Goal: Transaction & Acquisition: Obtain resource

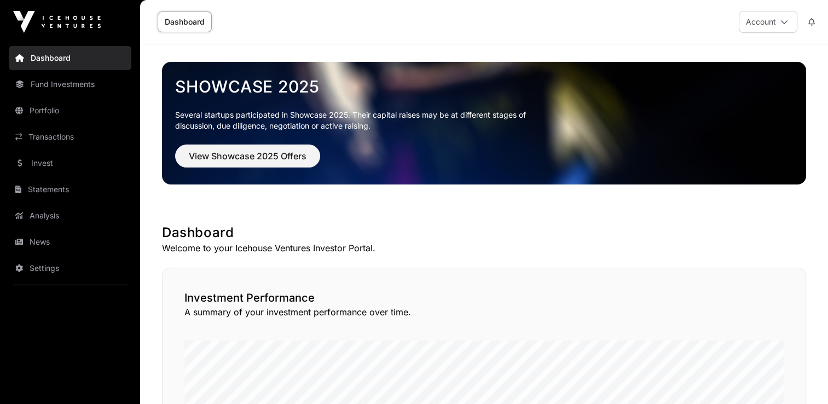
click at [61, 103] on link "Portfolio" at bounding box center [70, 110] width 123 height 24
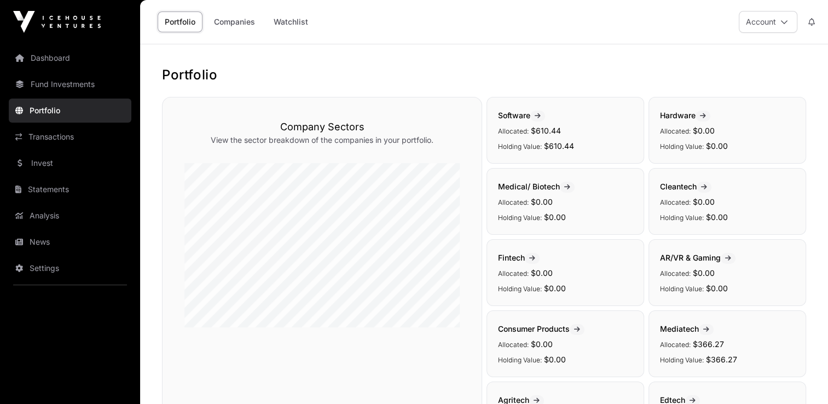
click at [247, 21] on link "Companies" at bounding box center [234, 21] width 55 height 21
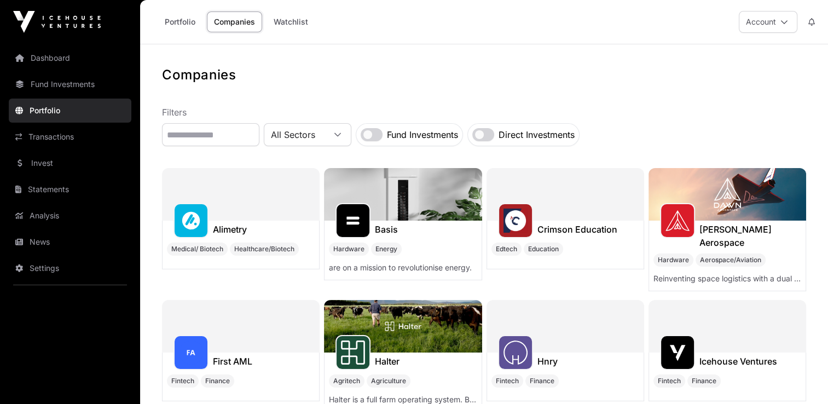
click at [51, 114] on link "Portfolio" at bounding box center [70, 110] width 123 height 24
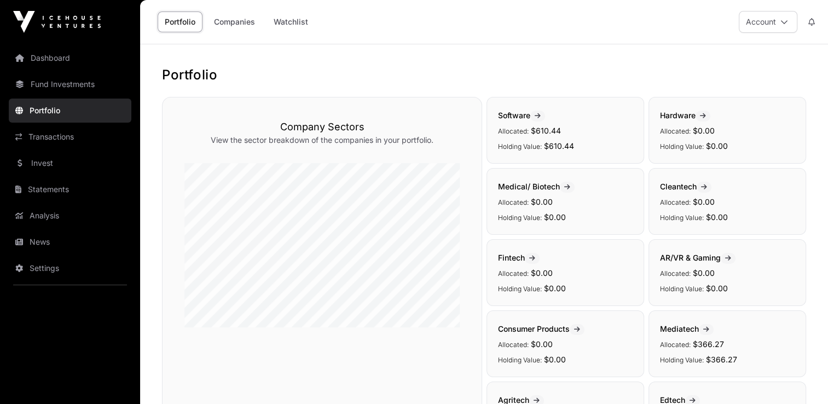
click at [68, 88] on link "Fund Investments" at bounding box center [70, 84] width 123 height 24
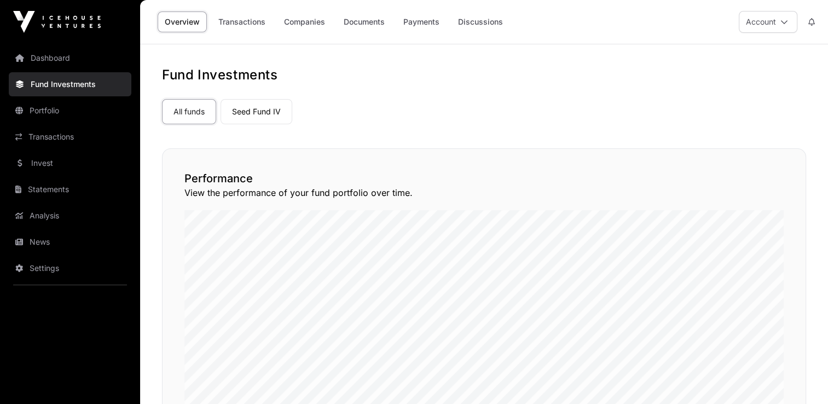
click at [247, 119] on link "Seed Fund IV" at bounding box center [256, 111] width 72 height 25
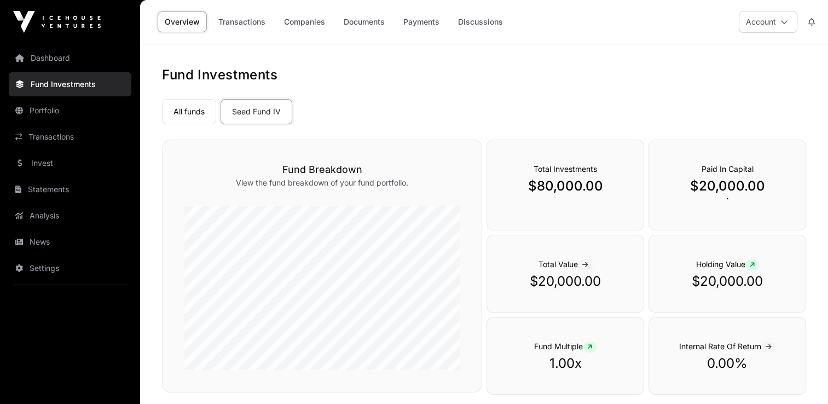
click at [233, 19] on link "Transactions" at bounding box center [241, 21] width 61 height 21
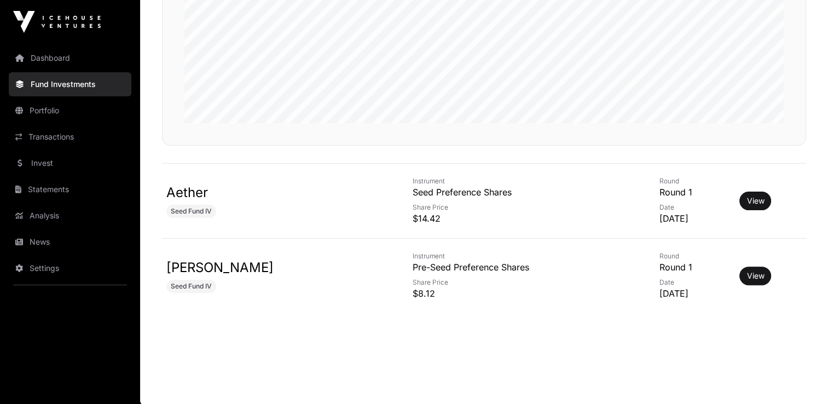
scroll to position [254, 0]
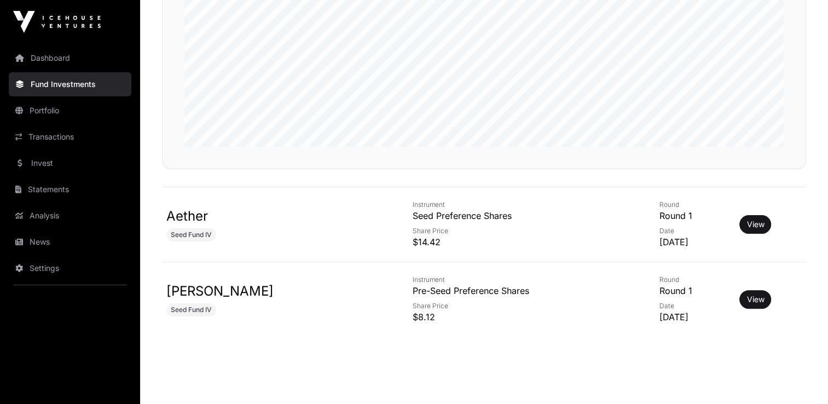
click at [746, 224] on link "View" at bounding box center [755, 224] width 18 height 11
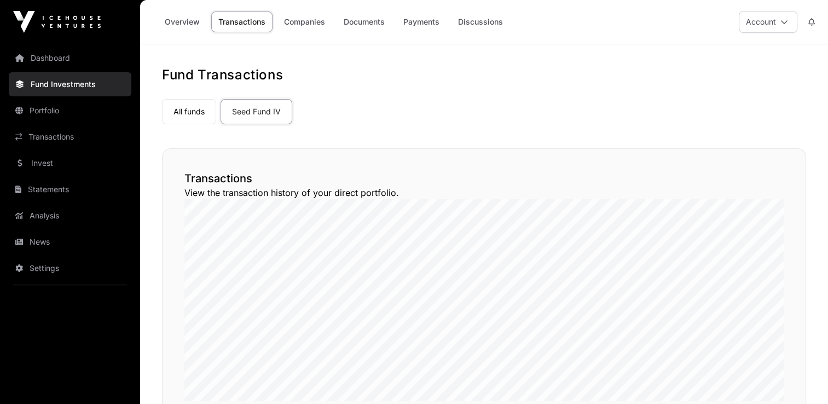
scroll to position [254, 0]
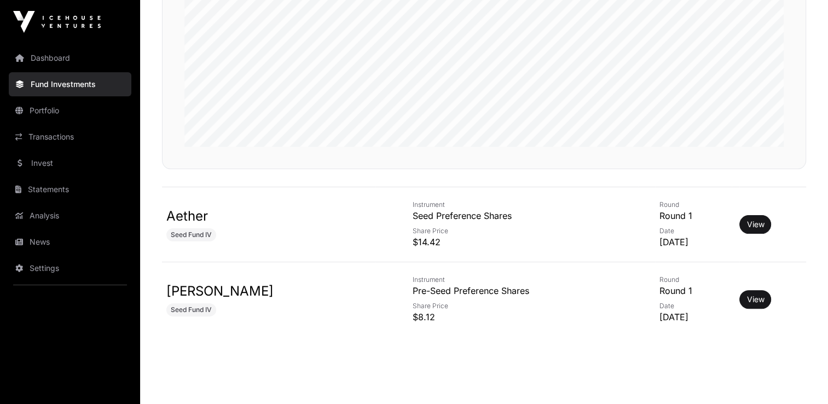
click at [746, 299] on link "View" at bounding box center [755, 299] width 18 height 11
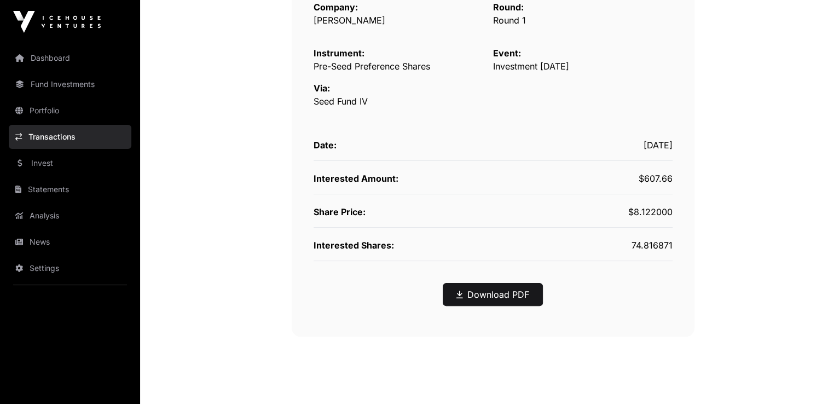
scroll to position [16, 0]
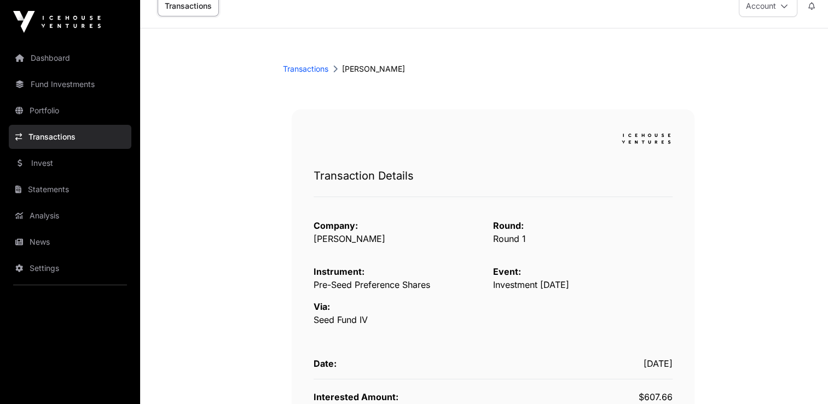
click at [59, 184] on link "Statements" at bounding box center [70, 189] width 123 height 24
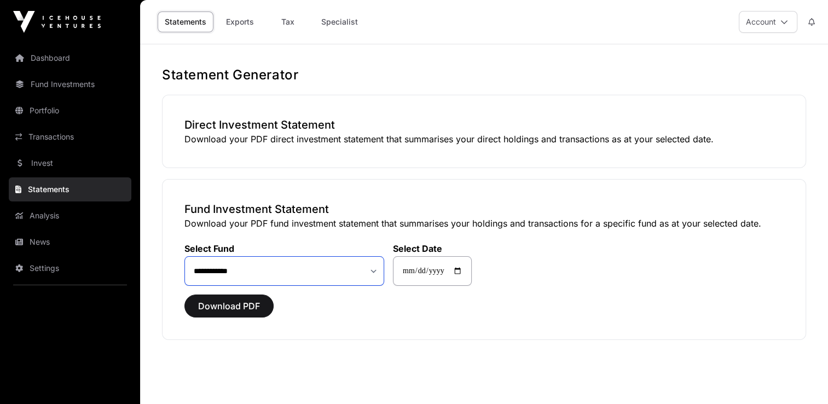
click at [376, 270] on select "**********" at bounding box center [284, 271] width 200 height 30
click at [432, 266] on input "**********" at bounding box center [432, 271] width 79 height 30
click at [467, 268] on input "**********" at bounding box center [432, 271] width 79 height 30
type input "**********"
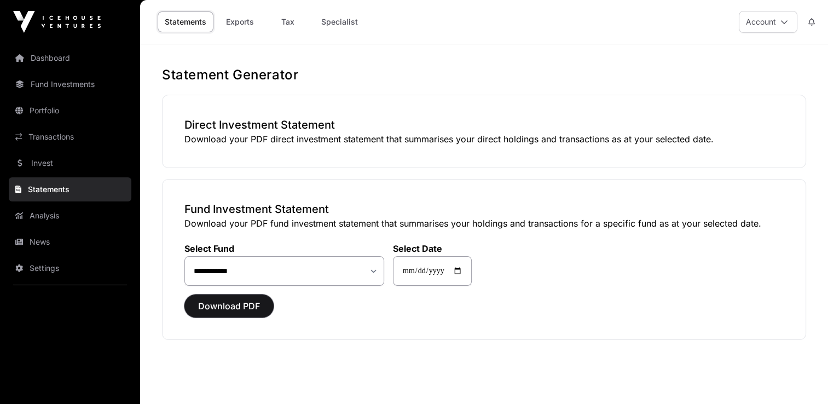
click at [246, 306] on span "Download PDF" at bounding box center [229, 305] width 62 height 13
click at [78, 112] on link "Portfolio" at bounding box center [70, 110] width 123 height 24
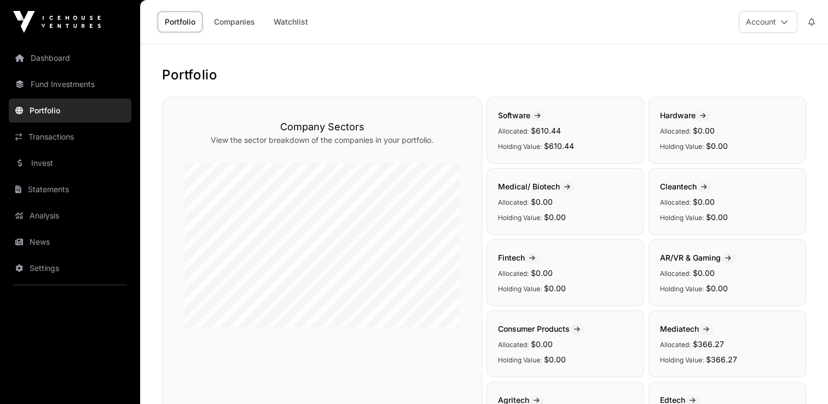
click at [56, 82] on link "Fund Investments" at bounding box center [70, 84] width 123 height 24
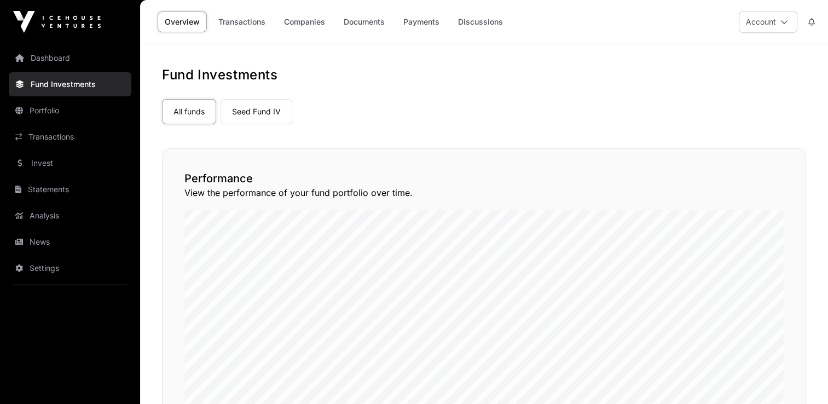
click at [365, 19] on link "Documents" at bounding box center [363, 21] width 55 height 21
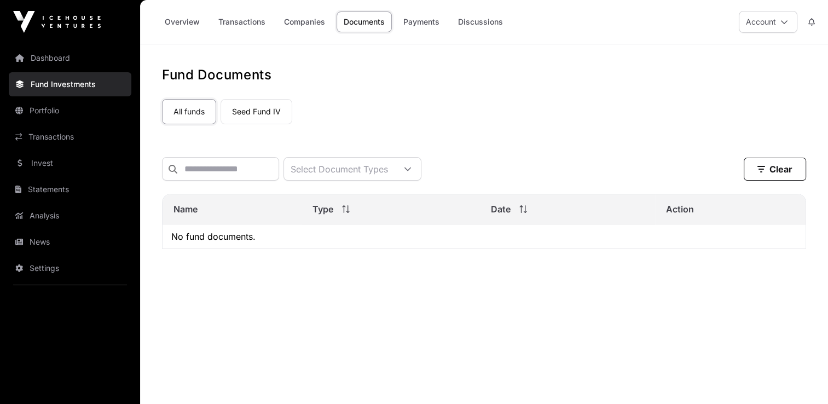
click at [299, 24] on link "Companies" at bounding box center [304, 21] width 55 height 21
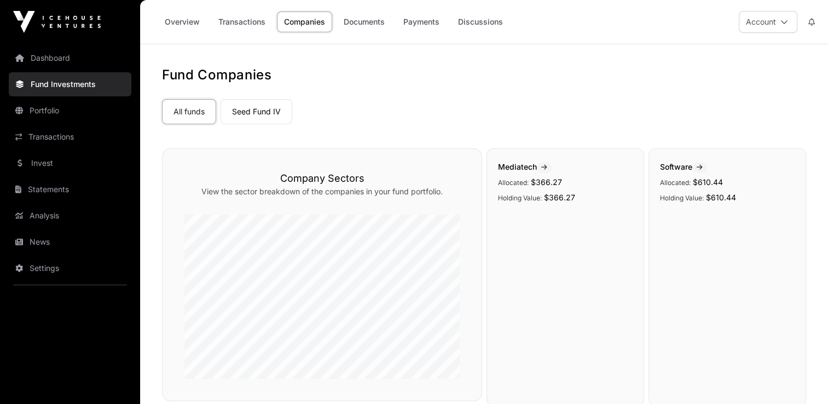
click at [240, 22] on link "Transactions" at bounding box center [241, 21] width 61 height 21
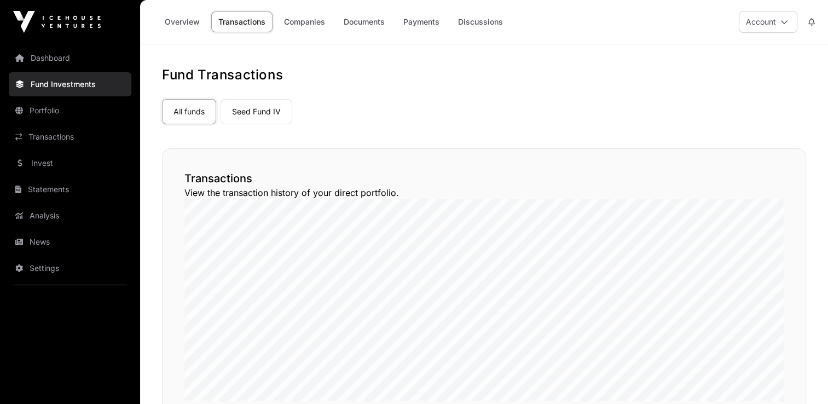
click at [183, 19] on link "Overview" at bounding box center [182, 21] width 49 height 21
click at [57, 211] on link "Analysis" at bounding box center [70, 215] width 123 height 24
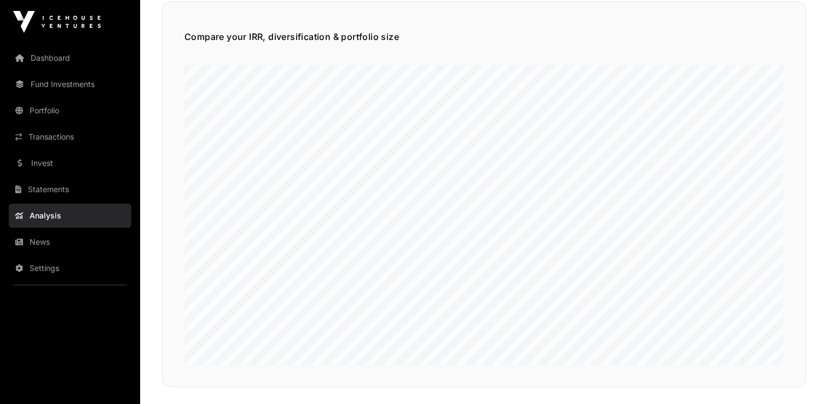
scroll to position [723, 0]
